Goal: Task Accomplishment & Management: Manage account settings

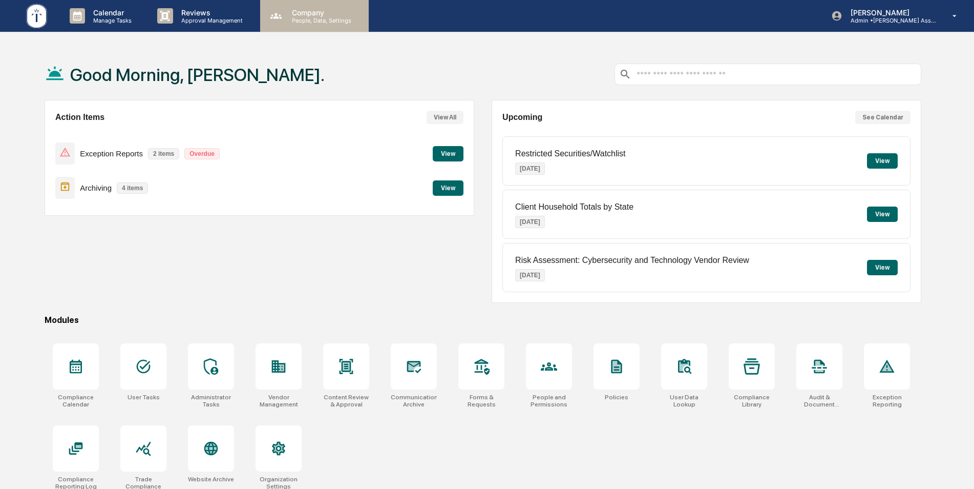
click at [301, 25] on div "Company People, Data, Settings" at bounding box center [314, 16] width 109 height 32
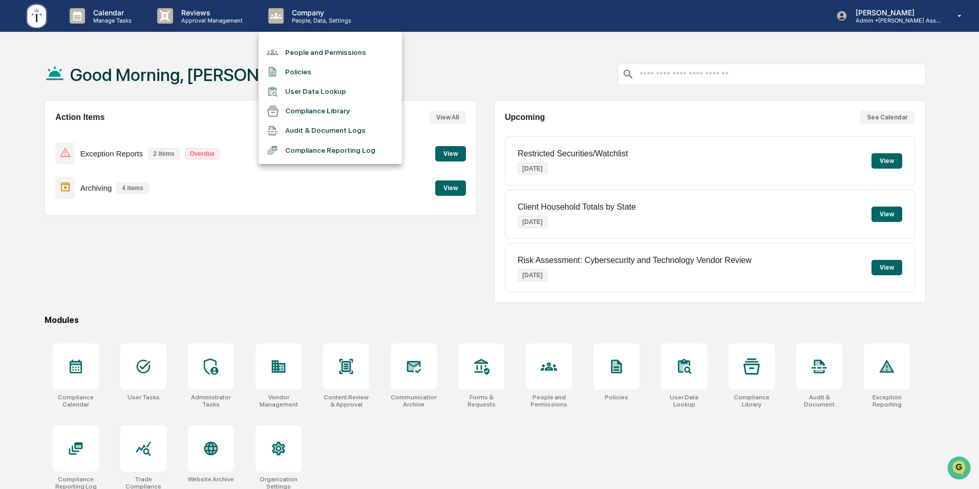
click at [232, 262] on div at bounding box center [489, 244] width 979 height 489
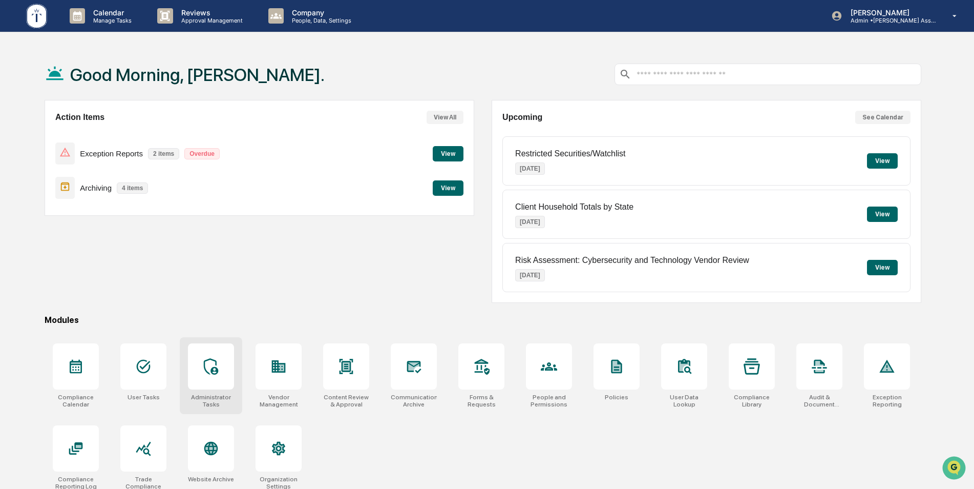
click at [212, 373] on icon at bounding box center [211, 366] width 14 height 16
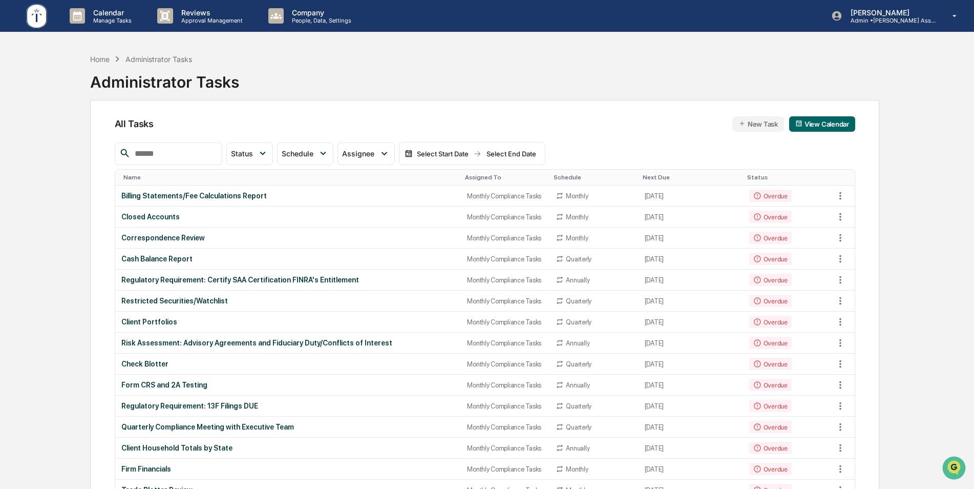
click at [185, 153] on input "text" at bounding box center [174, 153] width 87 height 13
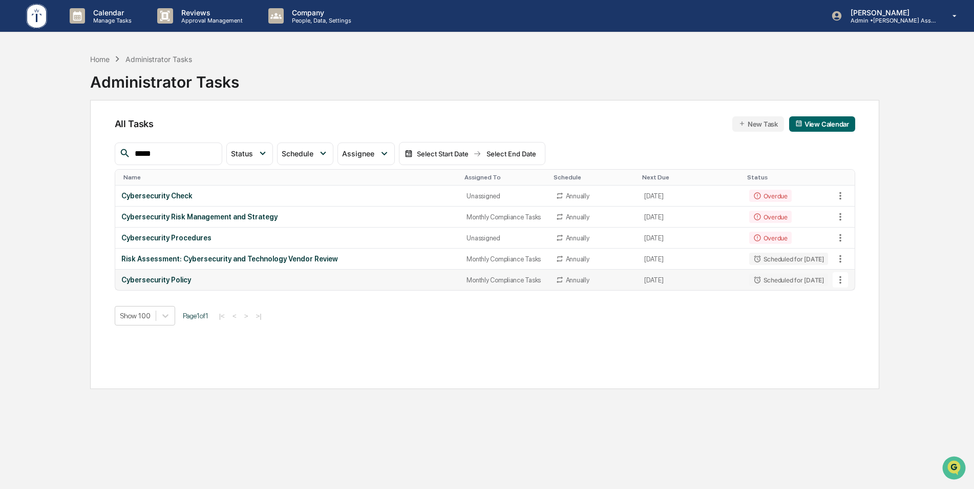
click at [842, 280] on icon at bounding box center [840, 279] width 11 height 11
click at [860, 334] on li "Delete Task" at bounding box center [879, 335] width 82 height 19
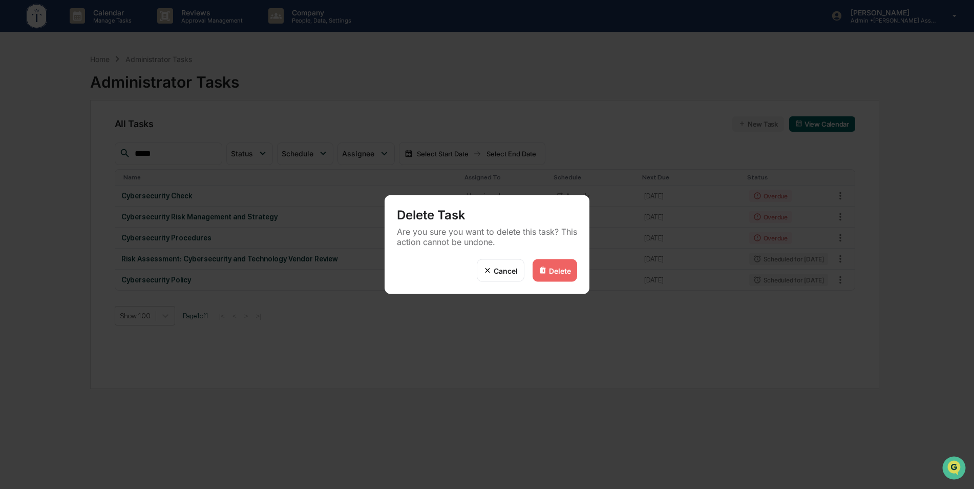
click at [553, 270] on div "Delete" at bounding box center [560, 270] width 22 height 9
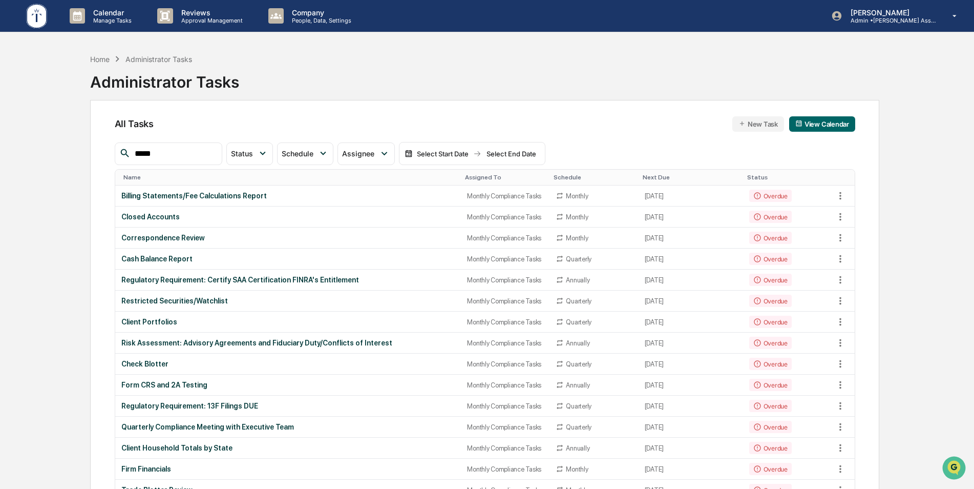
click at [176, 151] on input "*****" at bounding box center [174, 153] width 87 height 13
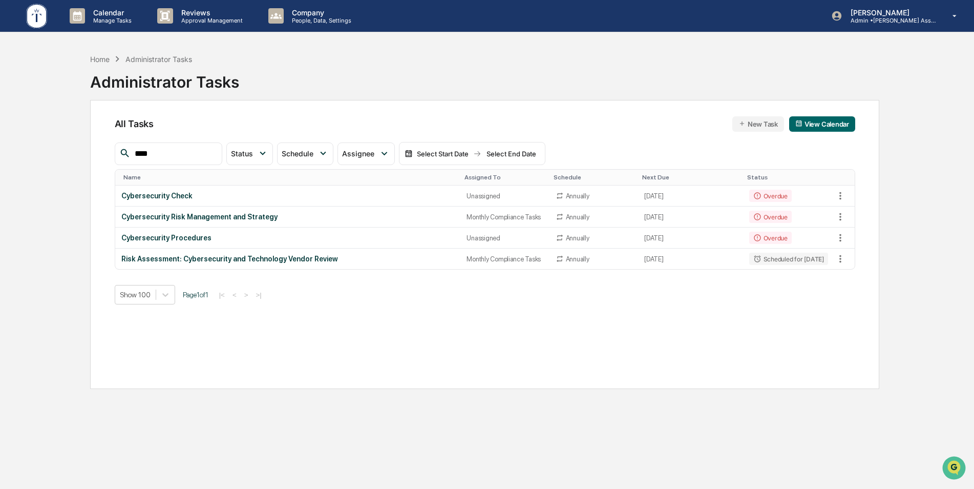
type input "*****"
click at [846, 214] on button at bounding box center [840, 216] width 15 height 15
click at [857, 278] on li "Delete Task" at bounding box center [879, 272] width 82 height 19
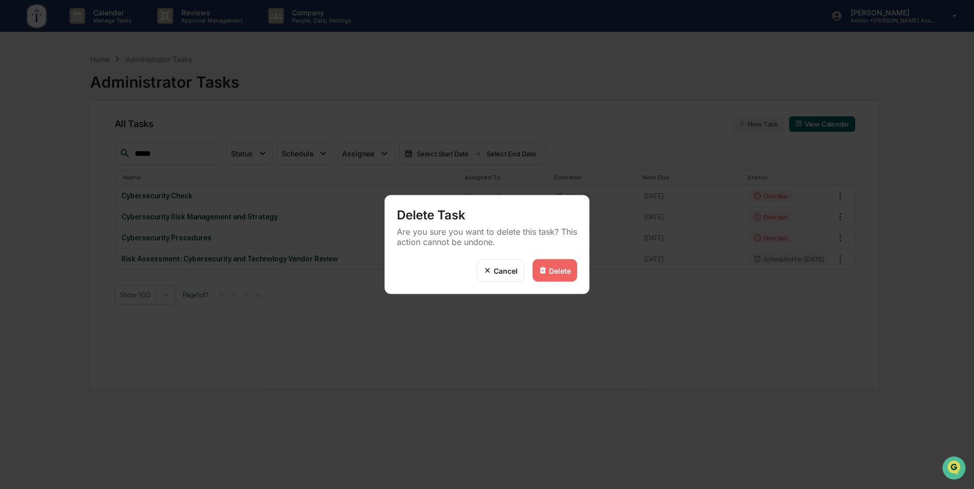
click at [542, 268] on img at bounding box center [543, 270] width 8 height 8
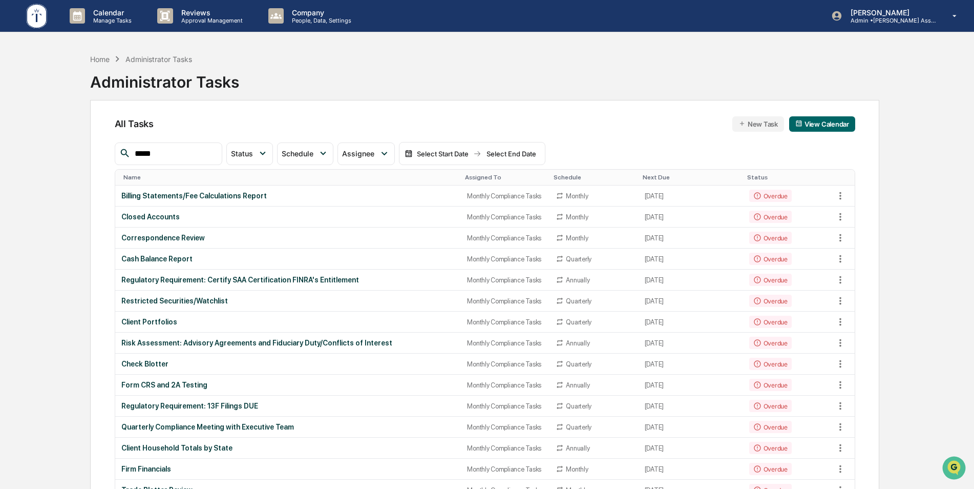
click at [465, 180] on div "Assigned To" at bounding box center [505, 177] width 80 height 7
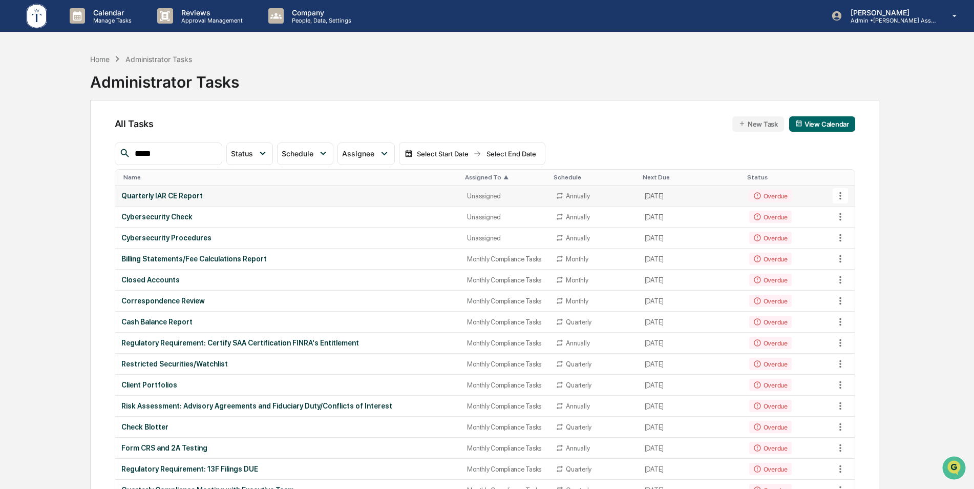
click at [204, 193] on div "Quarterly IAR CE Report" at bounding box center [288, 196] width 334 height 8
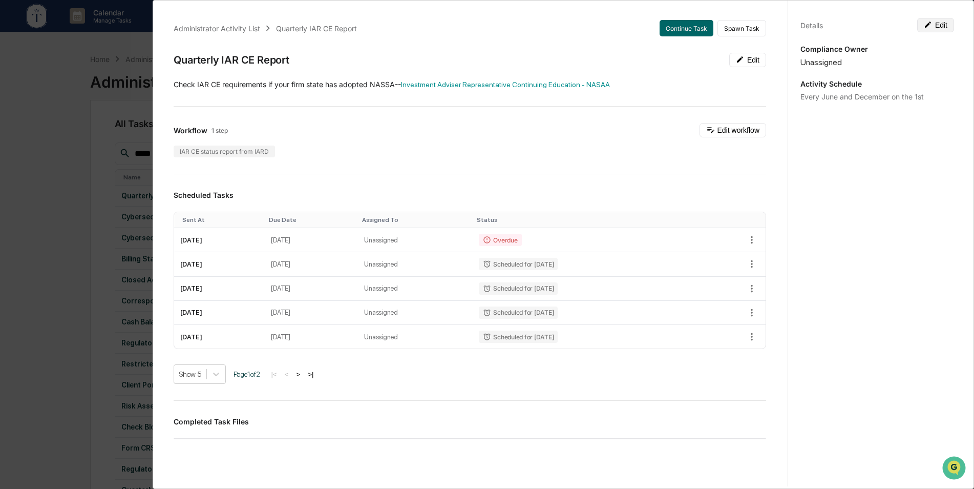
click at [934, 26] on button "Edit" at bounding box center [935, 25] width 37 height 14
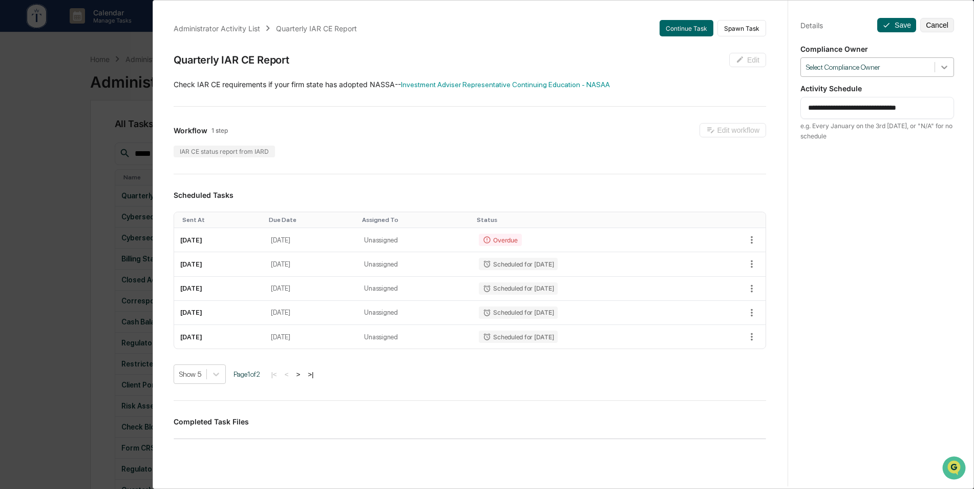
click at [941, 65] on icon at bounding box center [944, 67] width 10 height 10
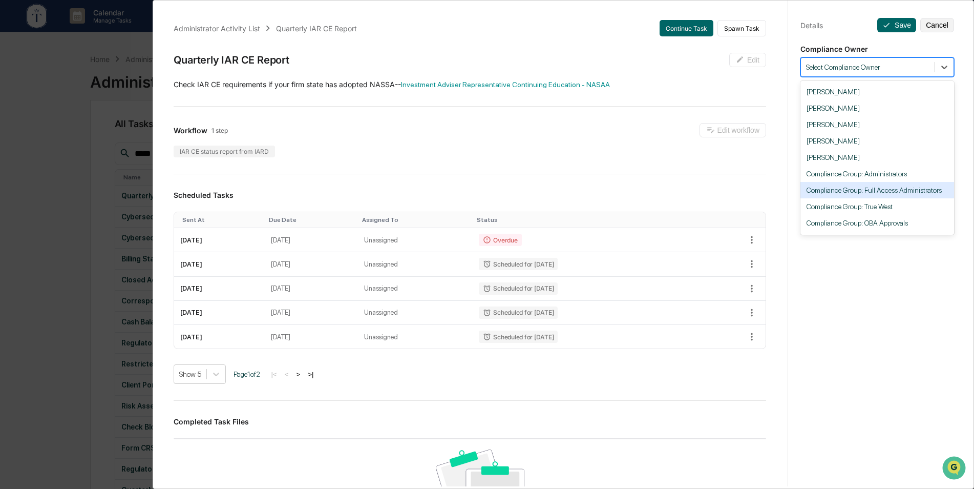
scroll to position [72, 0]
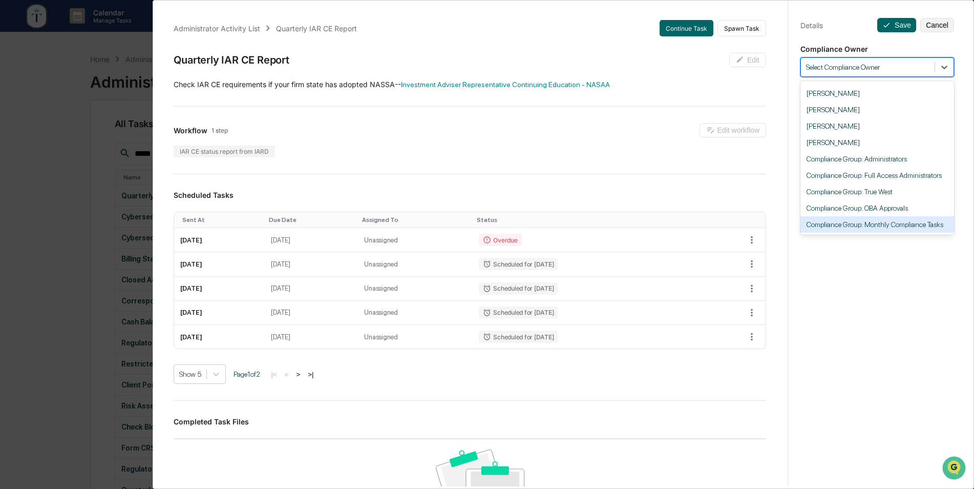
click at [897, 216] on div "Compliance Group: Monthly Compliance Tasks" at bounding box center [878, 224] width 154 height 16
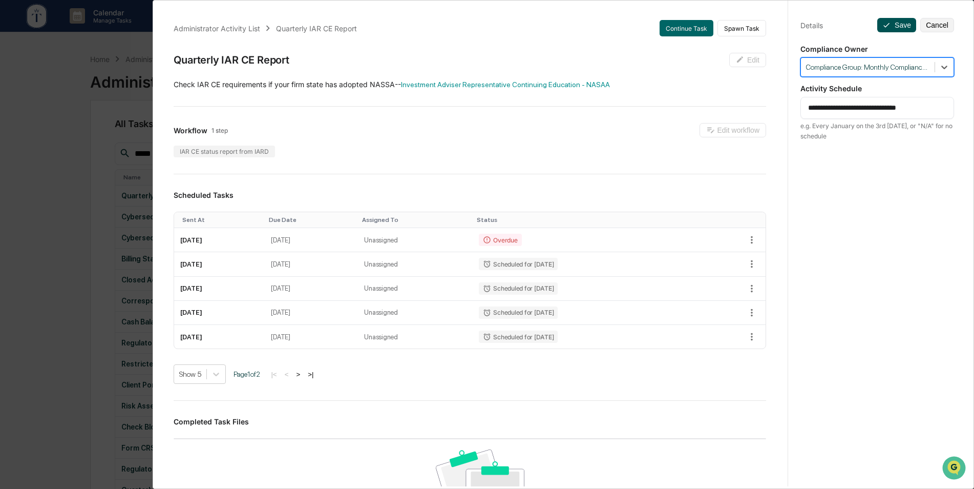
click at [893, 28] on button "Save" at bounding box center [896, 25] width 39 height 14
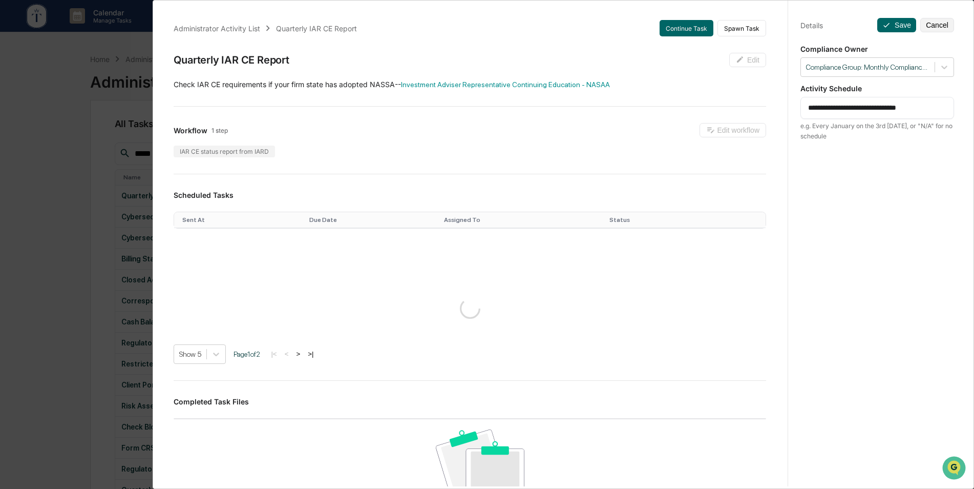
click at [69, 155] on div "**********" at bounding box center [487, 244] width 974 height 489
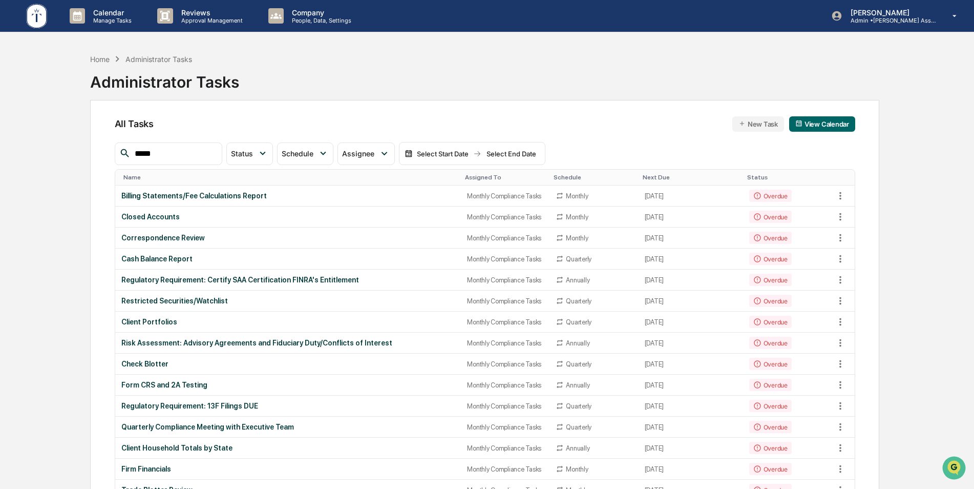
click at [476, 175] on div "Assigned To" at bounding box center [505, 177] width 80 height 7
click at [473, 175] on div "Assigned To" at bounding box center [505, 177] width 80 height 7
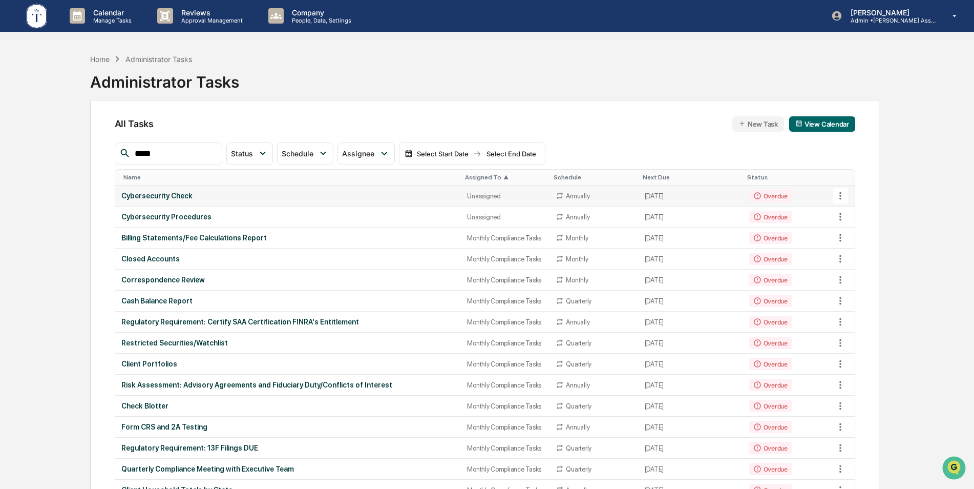
click at [439, 193] on div "Cybersecurity Check" at bounding box center [288, 196] width 334 height 8
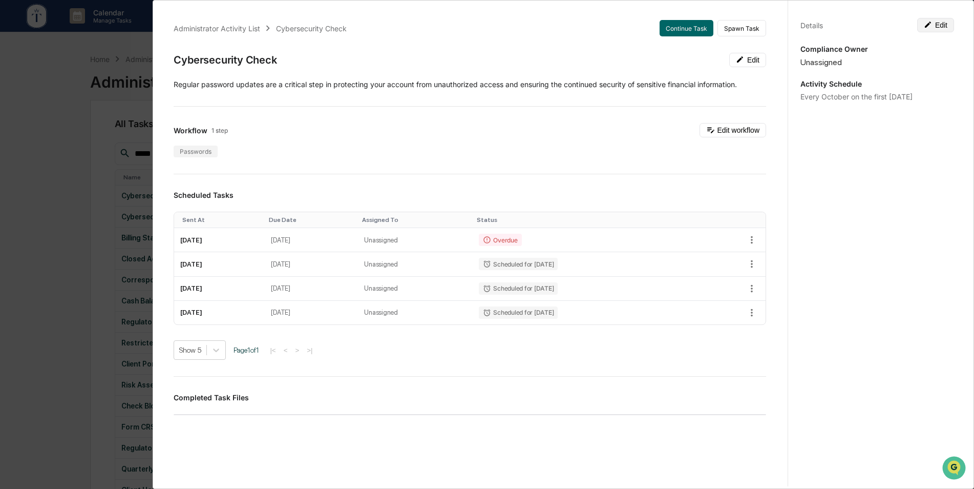
click at [934, 24] on button "Edit" at bounding box center [935, 25] width 37 height 14
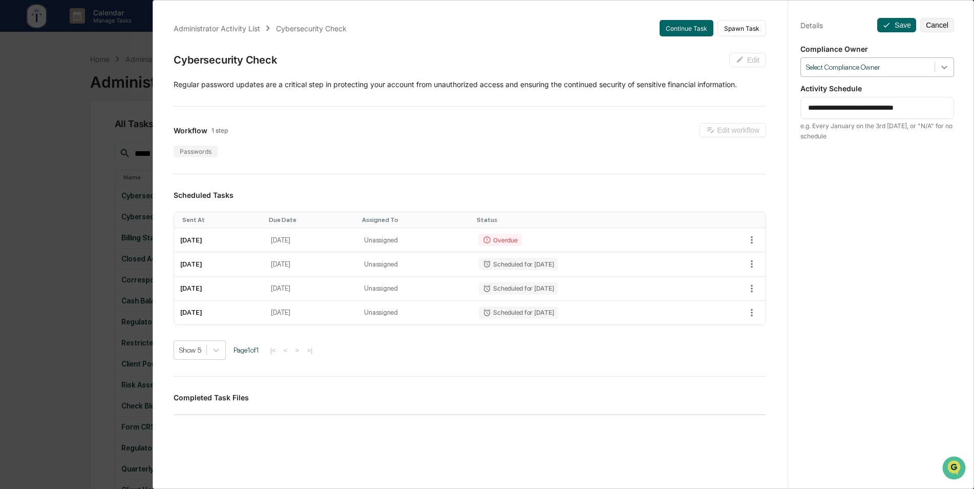
click at [941, 66] on icon at bounding box center [944, 67] width 10 height 10
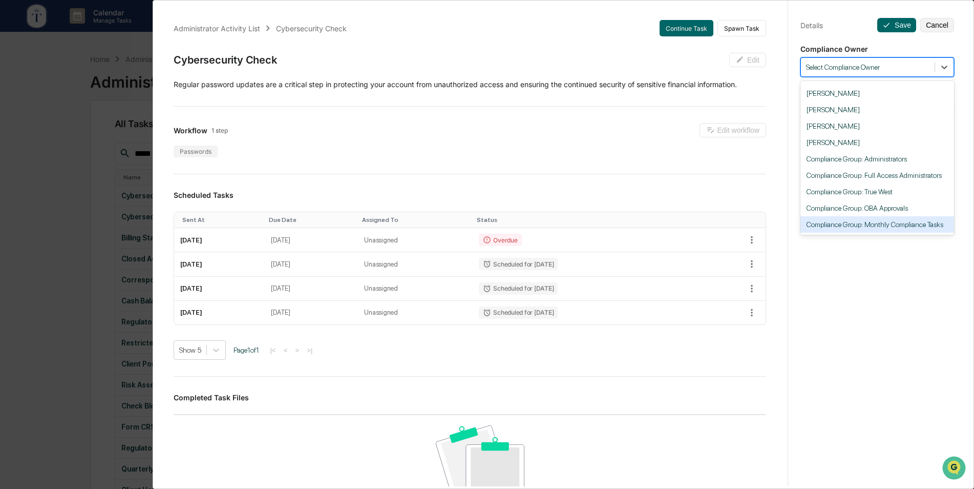
click at [901, 216] on div "Compliance Group: Monthly Compliance Tasks" at bounding box center [878, 224] width 154 height 16
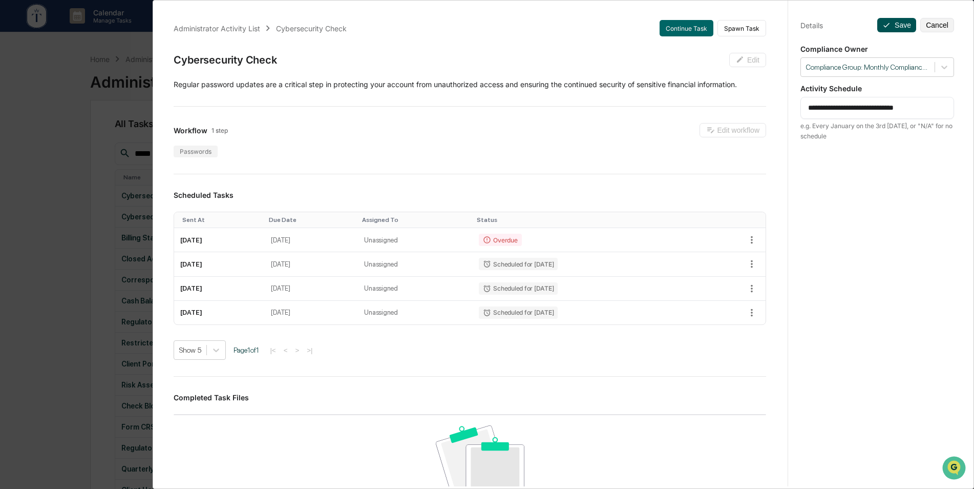
click at [892, 27] on button "Save" at bounding box center [896, 25] width 39 height 14
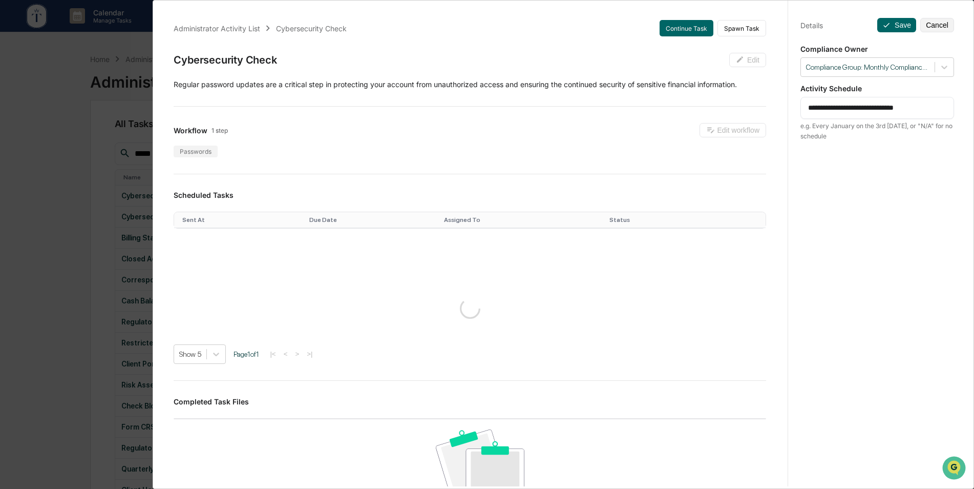
click at [46, 160] on div "**********" at bounding box center [487, 244] width 974 height 489
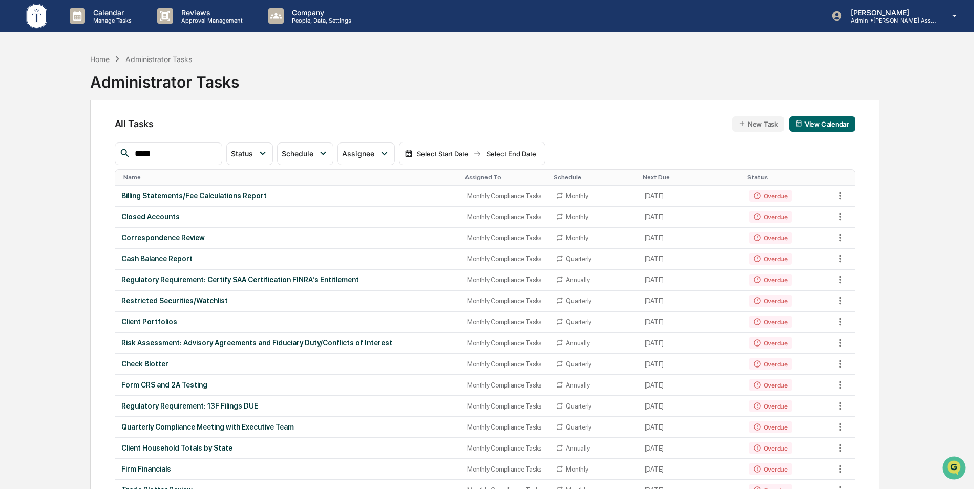
click at [465, 177] on div "Assigned To" at bounding box center [505, 177] width 80 height 7
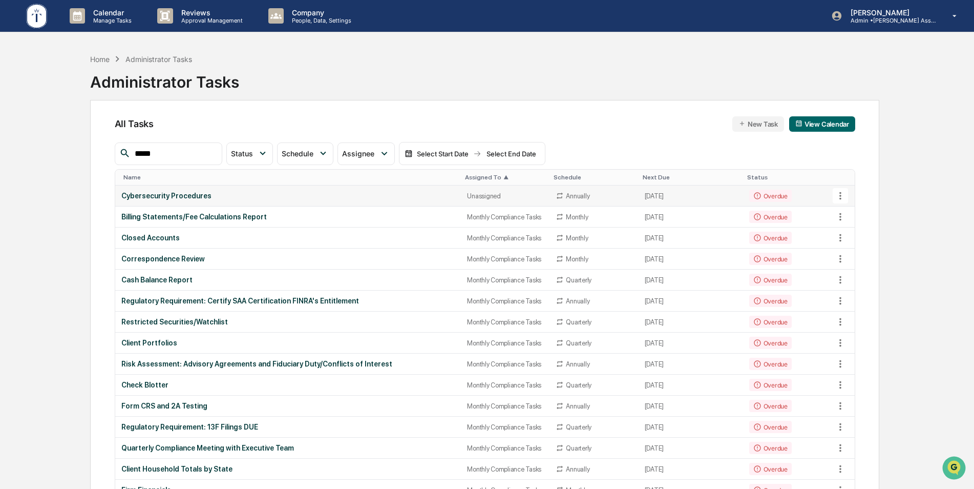
click at [353, 195] on div "Cybersecurity Procedures" at bounding box center [288, 196] width 334 height 8
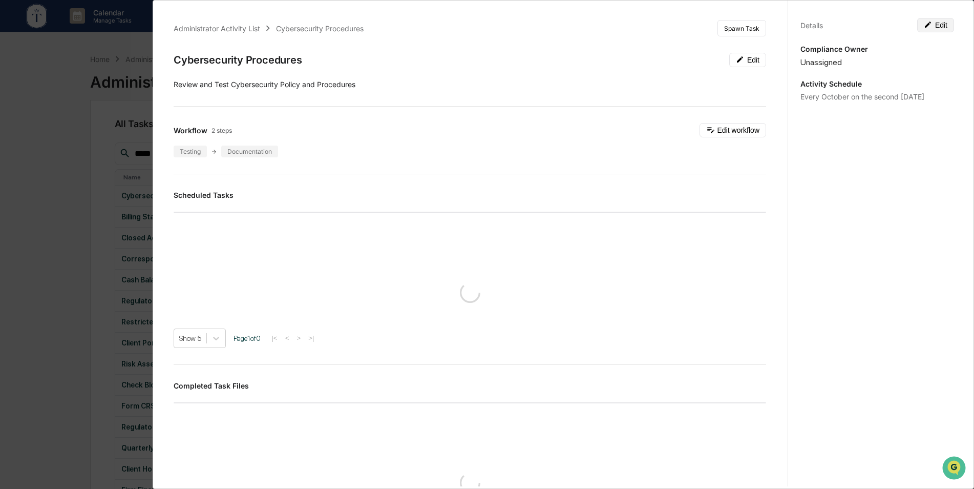
click at [931, 28] on button "Edit" at bounding box center [935, 25] width 37 height 14
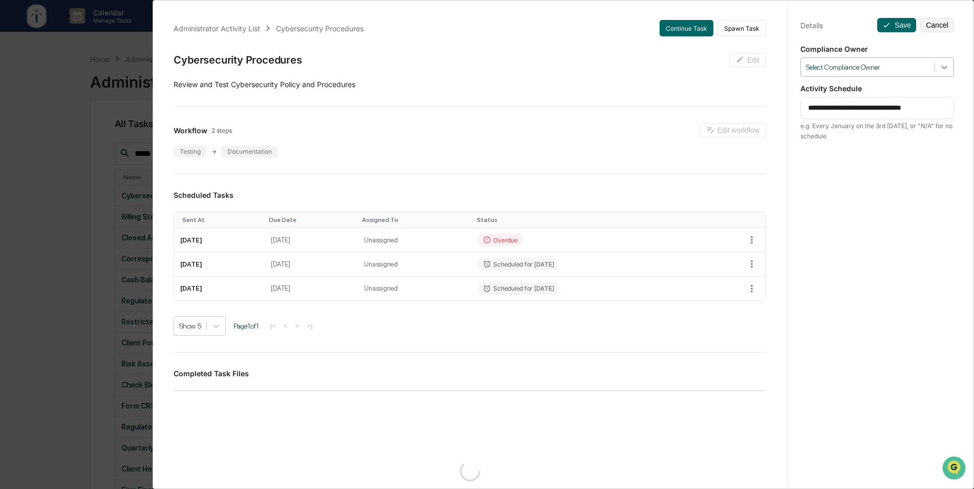
click at [942, 69] on icon at bounding box center [944, 67] width 10 height 10
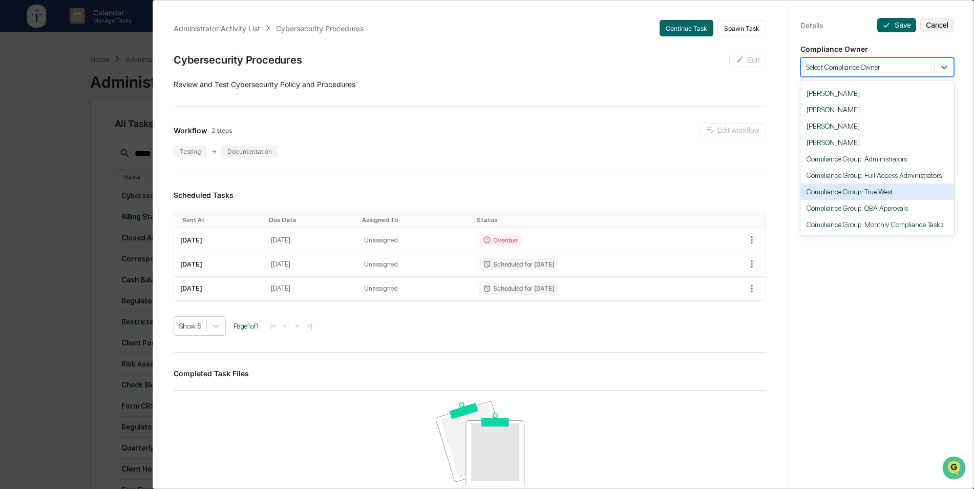
click at [72, 136] on div "Administrator Activity List Cybersecurity Procedures Continue Task Spawn Task C…" at bounding box center [487, 244] width 974 height 489
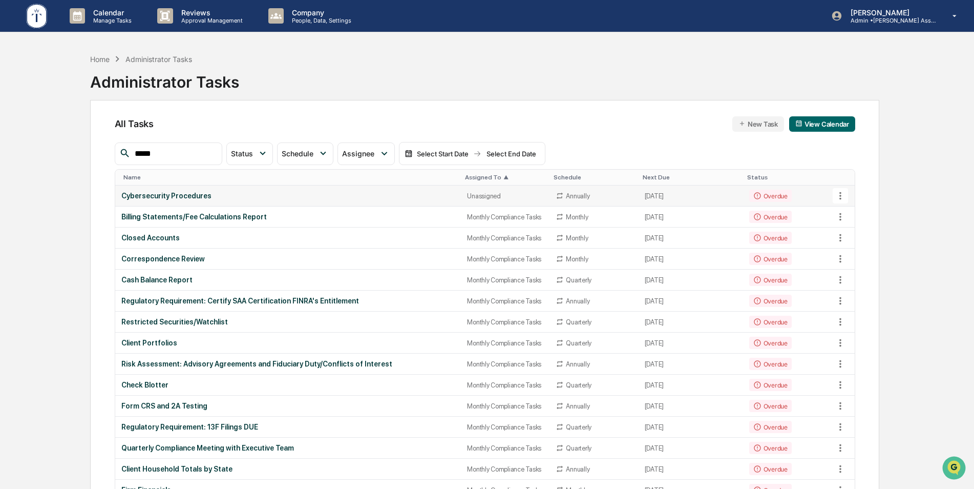
click at [304, 194] on div "Cybersecurity Procedures" at bounding box center [288, 196] width 334 height 8
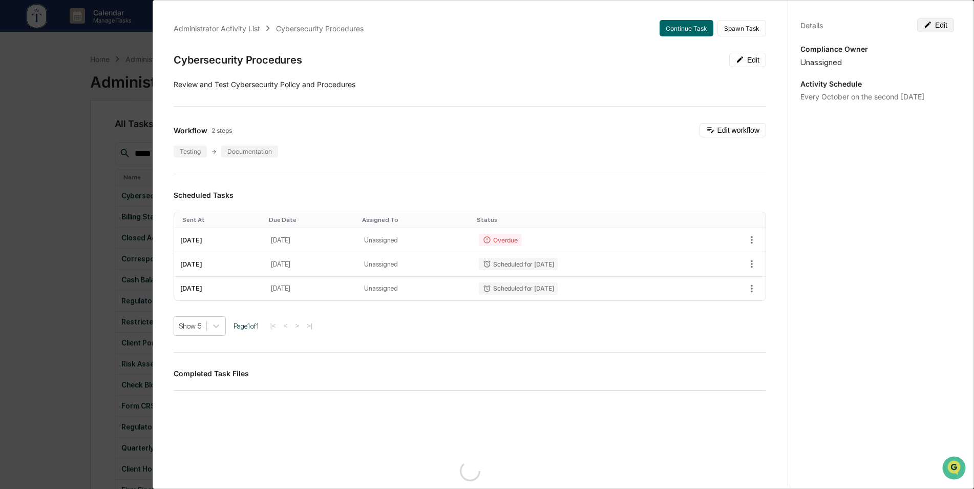
click at [935, 26] on button "Edit" at bounding box center [935, 25] width 37 height 14
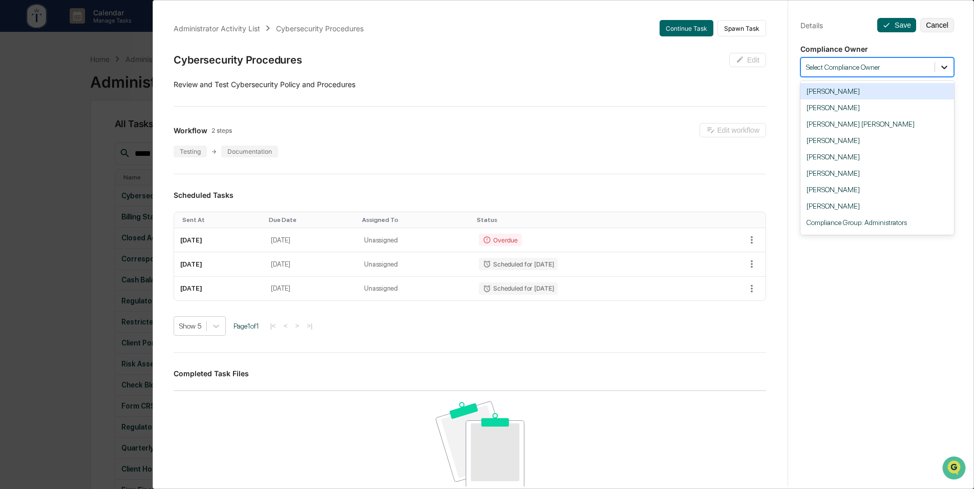
click at [941, 71] on icon at bounding box center [944, 67] width 10 height 10
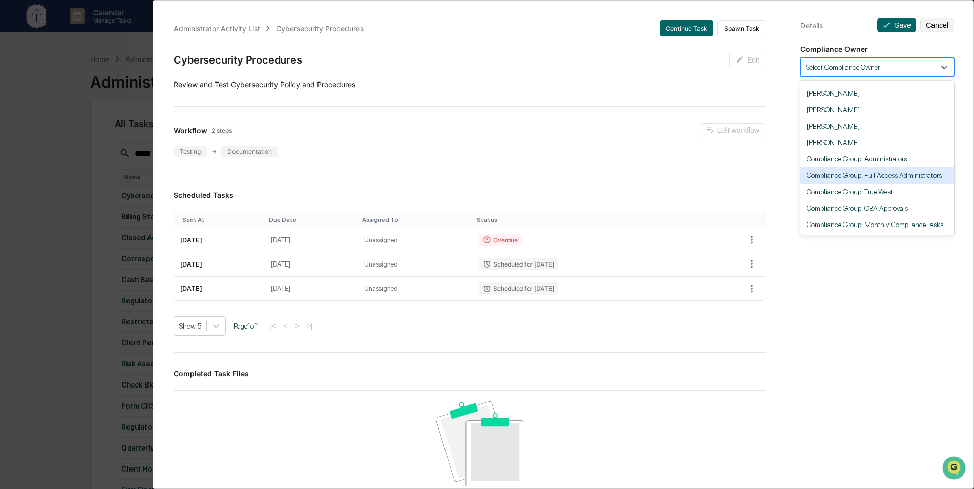
click at [890, 172] on div "Compliance Group: Full Access Administrators" at bounding box center [878, 175] width 154 height 16
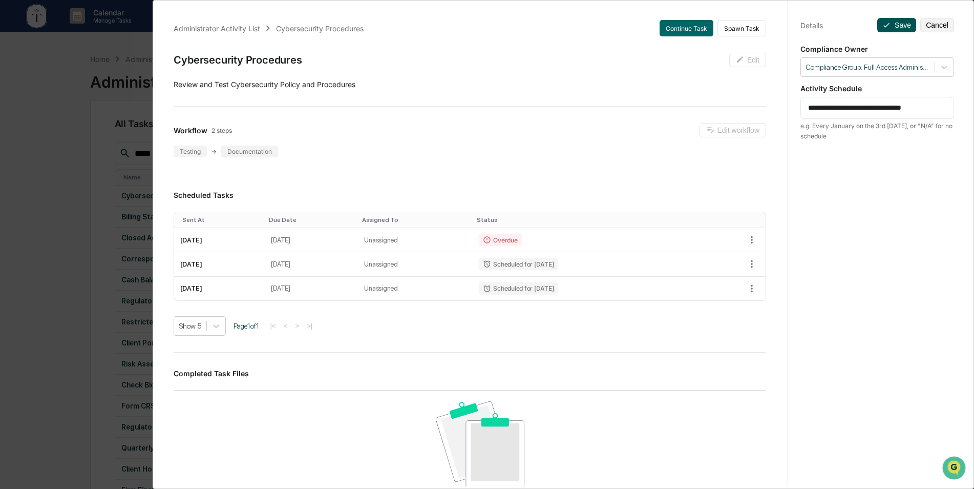
click at [892, 26] on button "Save" at bounding box center [896, 25] width 39 height 14
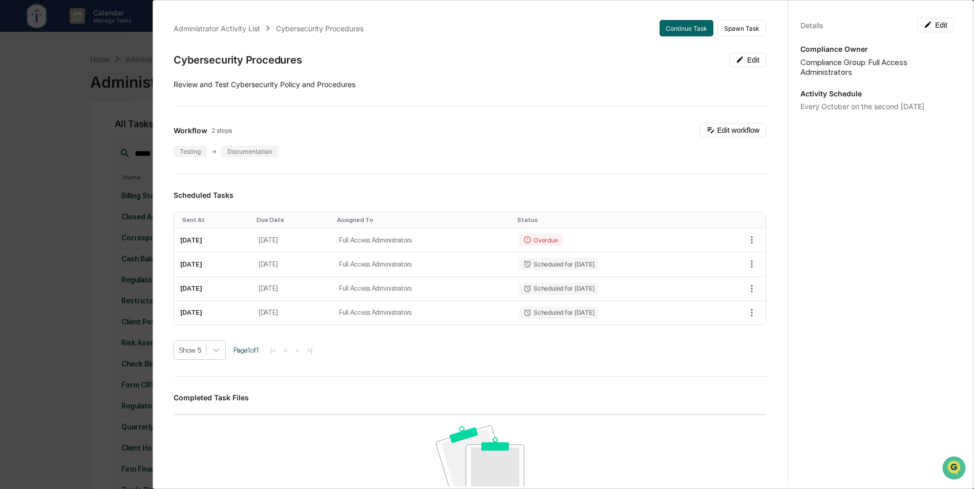
click at [54, 111] on div "Administrator Activity List Cybersecurity Procedures Continue Task Spawn Task C…" at bounding box center [487, 244] width 974 height 489
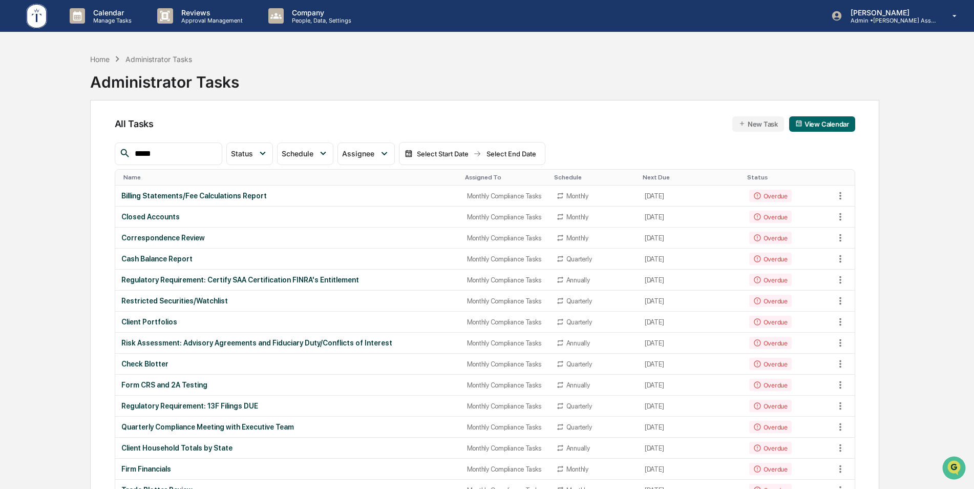
click at [479, 177] on div "Assigned To" at bounding box center [505, 177] width 81 height 7
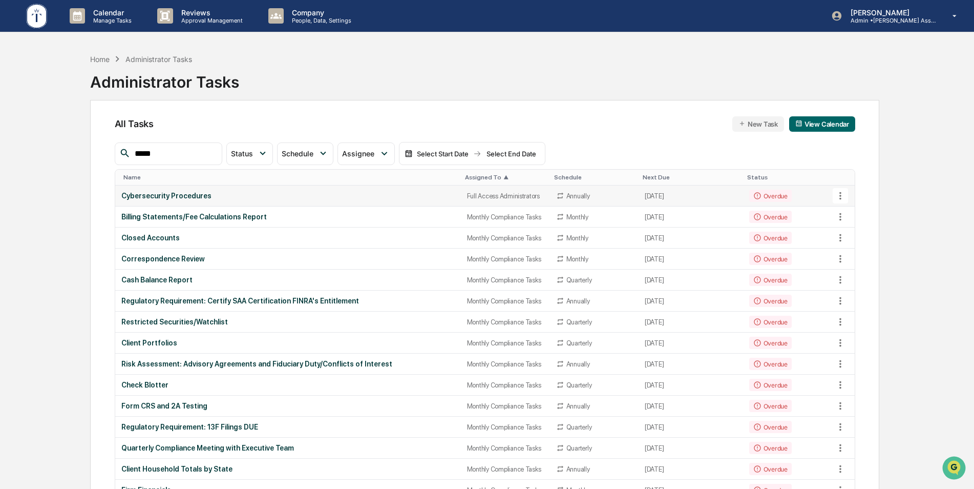
click at [481, 193] on div "Full Access Administrators" at bounding box center [505, 196] width 77 height 8
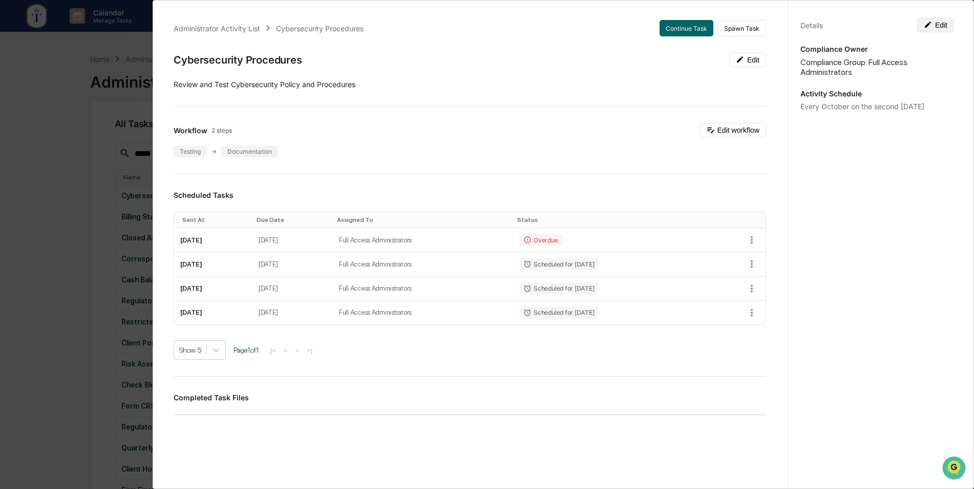
click at [939, 23] on button "Edit" at bounding box center [935, 25] width 37 height 14
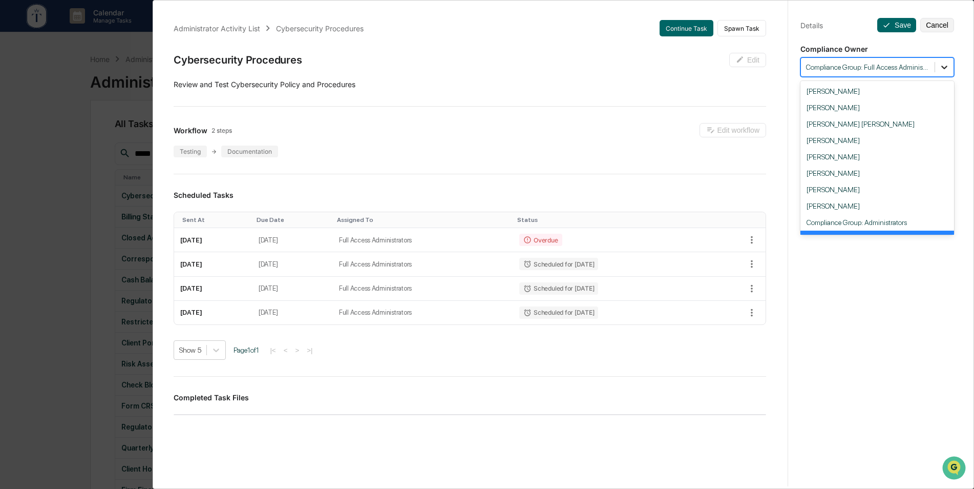
click at [942, 69] on icon at bounding box center [944, 67] width 10 height 10
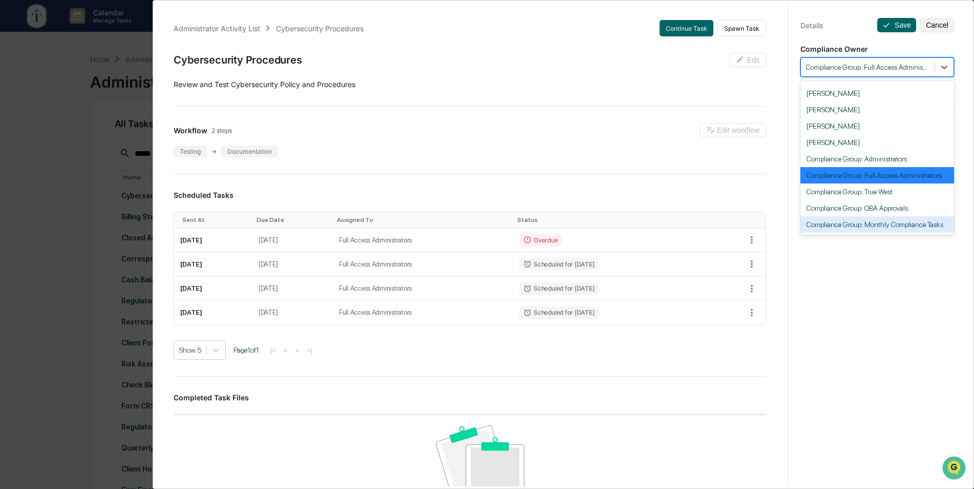
click at [889, 220] on div "Compliance Group: Monthly Compliance Tasks" at bounding box center [878, 224] width 154 height 16
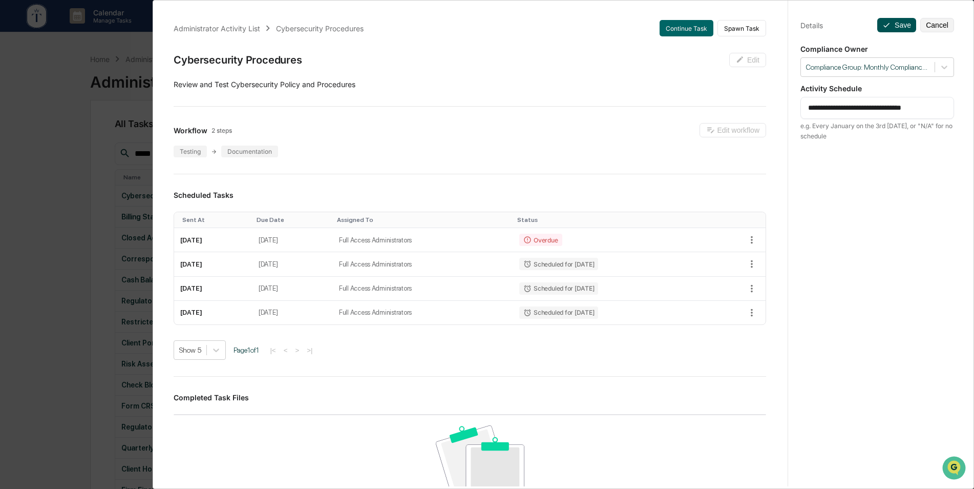
click at [891, 23] on button "Save" at bounding box center [896, 25] width 39 height 14
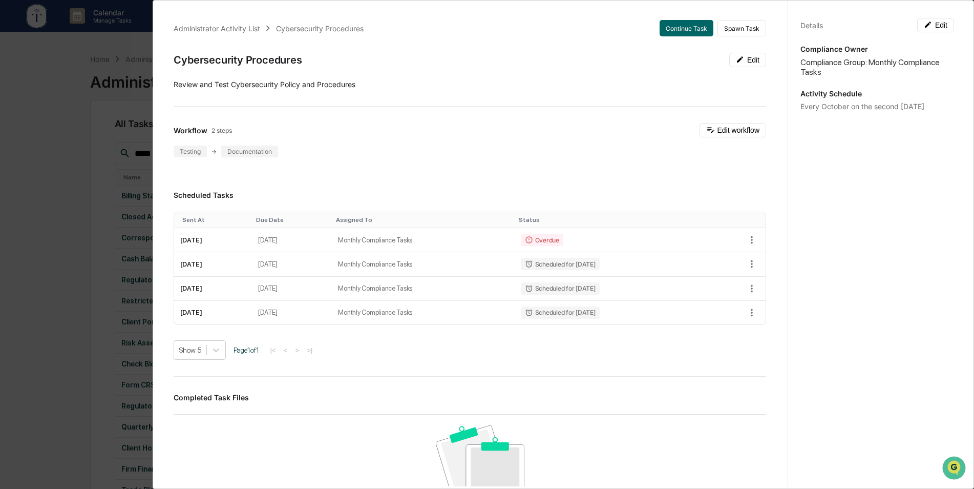
click at [56, 132] on div "Administrator Activity List Cybersecurity Procedures Continue Task Spawn Task C…" at bounding box center [487, 244] width 974 height 489
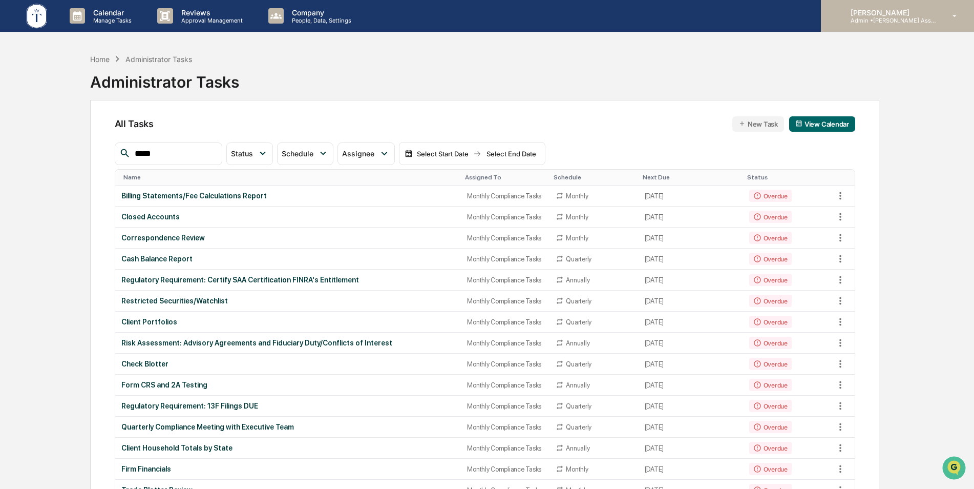
click at [881, 20] on p "Admin • [PERSON_NAME] Asset Management LLC" at bounding box center [890, 20] width 95 height 7
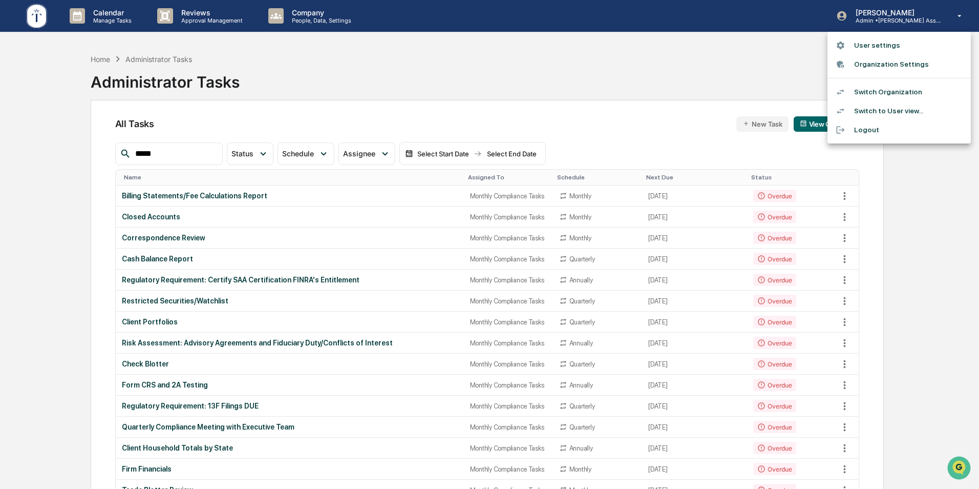
click at [880, 95] on li "Switch Organization" at bounding box center [899, 91] width 143 height 19
